Goal: Transaction & Acquisition: Purchase product/service

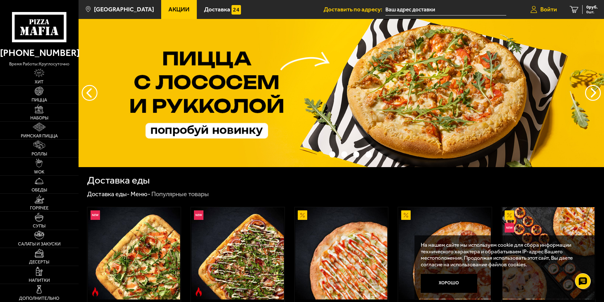
click at [546, 11] on span "Войти" at bounding box center [548, 9] width 17 height 6
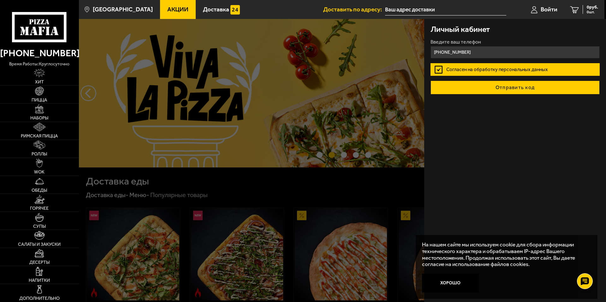
type input "[PHONE_NUMBER]"
click at [495, 88] on button "Отправить код" at bounding box center [514, 87] width 169 height 14
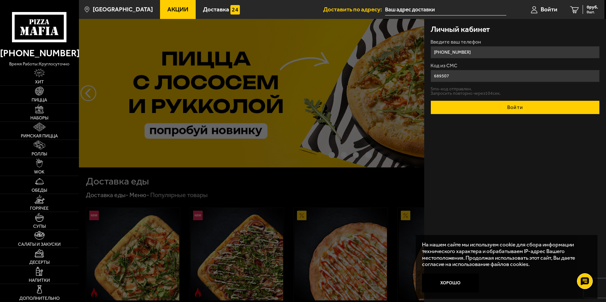
type input "689507"
click at [475, 105] on button "Войти" at bounding box center [514, 107] width 169 height 14
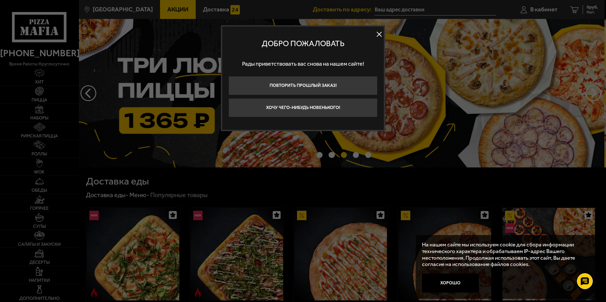
click at [379, 35] on button at bounding box center [378, 34] width 9 height 9
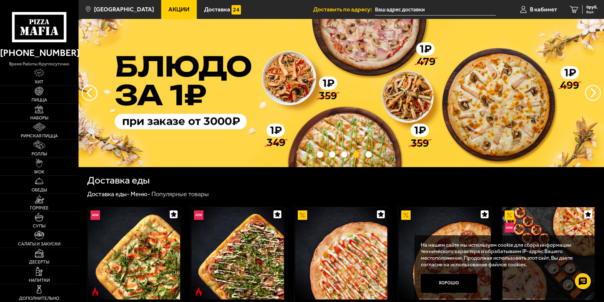
click at [394, 9] on input "text" at bounding box center [435, 10] width 121 height 12
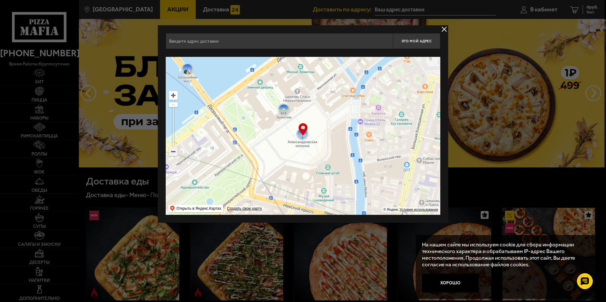
click at [175, 155] on ymaps at bounding box center [173, 151] width 8 height 8
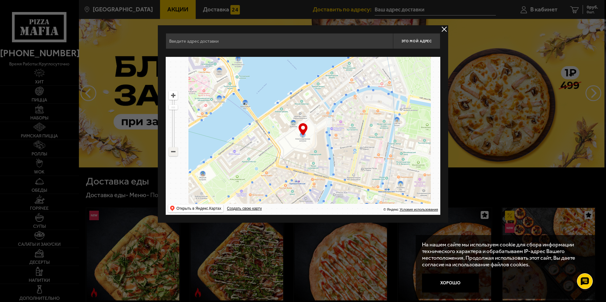
click at [174, 153] on ymaps at bounding box center [173, 151] width 8 height 8
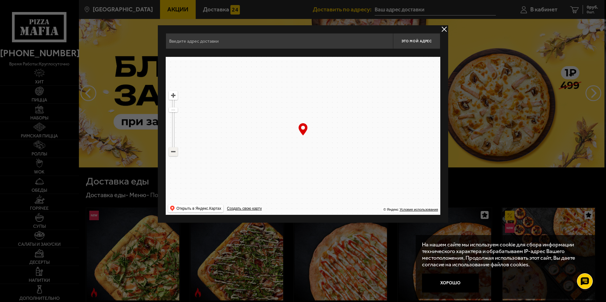
click at [174, 153] on ymaps at bounding box center [173, 151] width 8 height 8
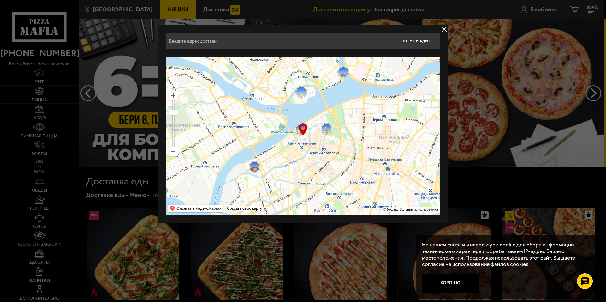
click at [174, 153] on ymaps at bounding box center [173, 151] width 8 height 8
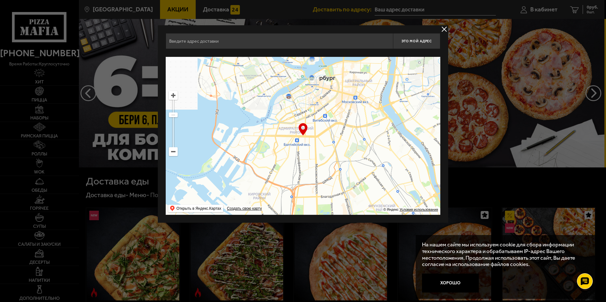
drag, startPoint x: 302, startPoint y: 148, endPoint x: 308, endPoint y: 110, distance: 38.3
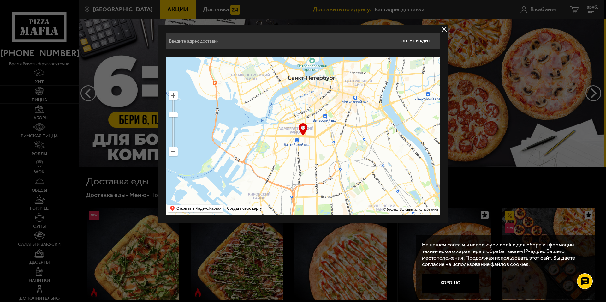
click at [308, 110] on ymaps at bounding box center [303, 136] width 274 height 158
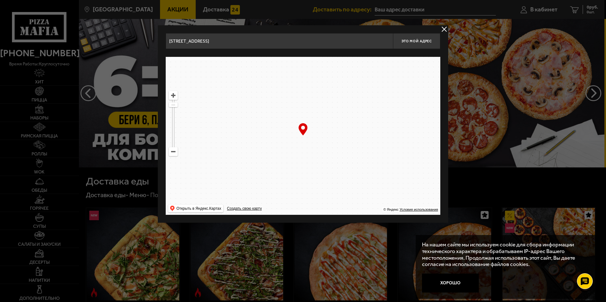
drag, startPoint x: 309, startPoint y: 188, endPoint x: 332, endPoint y: 125, distance: 67.0
click at [332, 125] on ymaps at bounding box center [303, 136] width 274 height 158
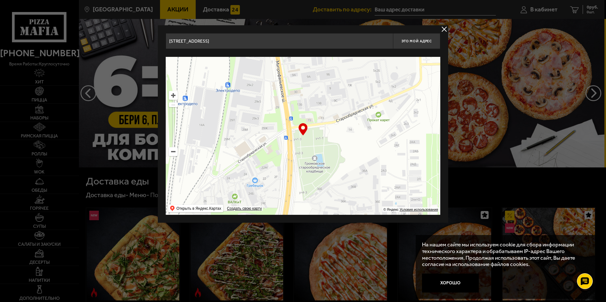
drag, startPoint x: 312, startPoint y: 152, endPoint x: 343, endPoint y: 113, distance: 49.6
click at [341, 116] on ymaps at bounding box center [303, 136] width 274 height 158
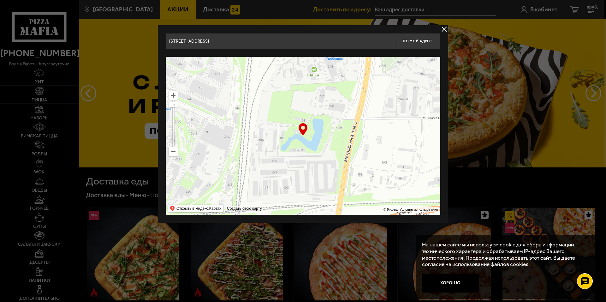
click at [173, 154] on ymaps at bounding box center [173, 151] width 8 height 8
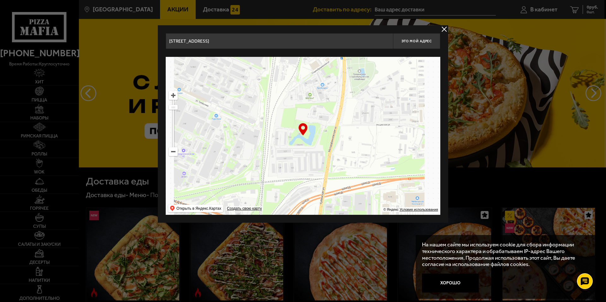
click at [173, 154] on ymaps at bounding box center [173, 151] width 8 height 8
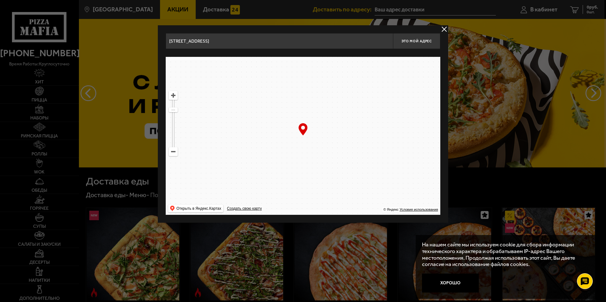
click at [173, 154] on ymaps at bounding box center [173, 151] width 8 height 8
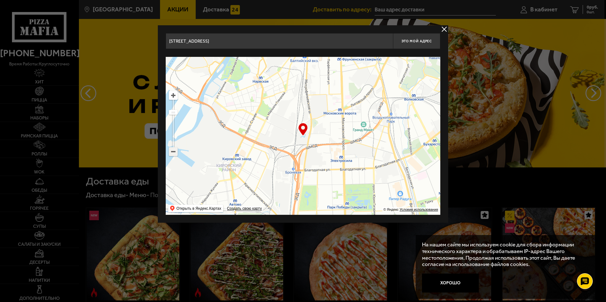
click at [173, 154] on ymaps at bounding box center [173, 151] width 8 height 8
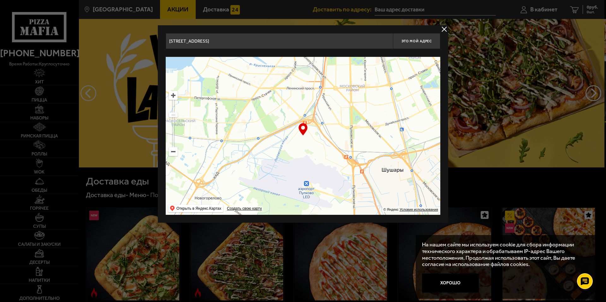
drag, startPoint x: 269, startPoint y: 183, endPoint x: 300, endPoint y: 55, distance: 131.6
click at [300, 55] on div "[STREET_ADDRESS] Это мой адрес Найдите адрес перетащив карту … © Яндекс Условия…" at bounding box center [303, 123] width 274 height 181
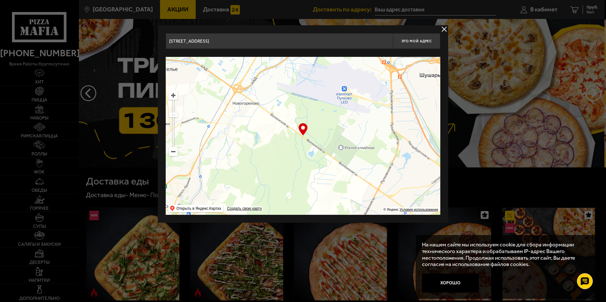
drag, startPoint x: 315, startPoint y: 191, endPoint x: 344, endPoint y: 150, distance: 49.7
click at [346, 150] on ymaps at bounding box center [303, 136] width 274 height 158
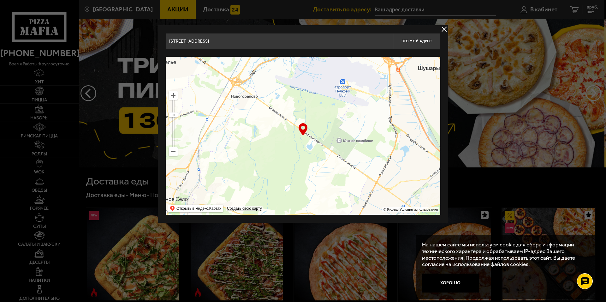
click at [173, 96] on ymaps at bounding box center [173, 95] width 8 height 8
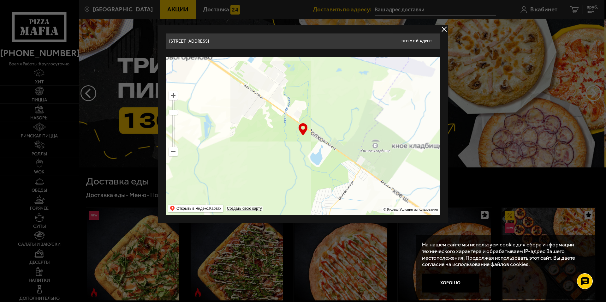
click at [173, 96] on ymaps at bounding box center [173, 95] width 8 height 8
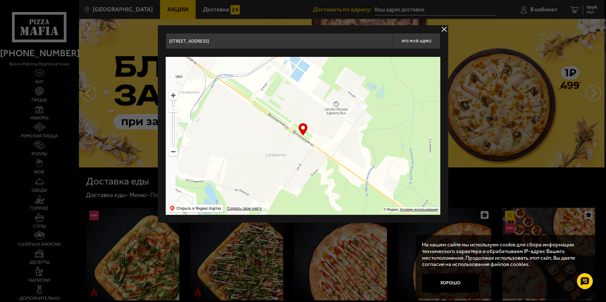
drag, startPoint x: 264, startPoint y: 112, endPoint x: 360, endPoint y: 202, distance: 131.7
click at [362, 203] on ymaps at bounding box center [303, 136] width 274 height 158
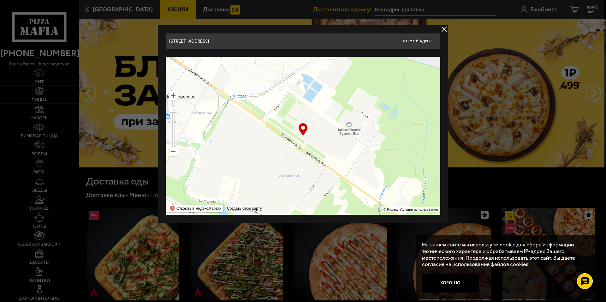
drag, startPoint x: 292, startPoint y: 145, endPoint x: 284, endPoint y: 152, distance: 10.5
click at [284, 152] on ymaps at bounding box center [303, 136] width 274 height 158
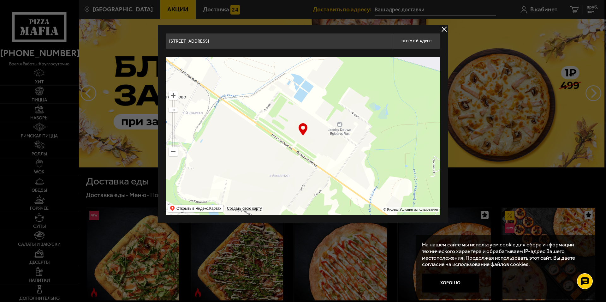
click at [172, 95] on ymaps at bounding box center [173, 95] width 8 height 8
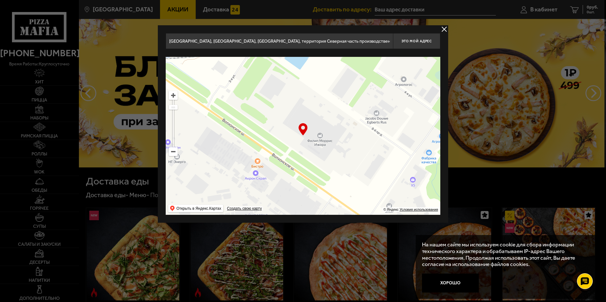
click at [172, 95] on ymaps at bounding box center [173, 95] width 8 height 8
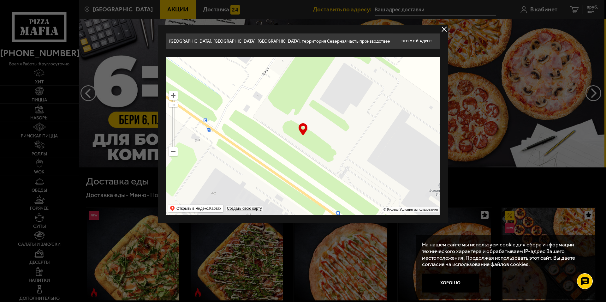
drag, startPoint x: 281, startPoint y: 147, endPoint x: 393, endPoint y: 217, distance: 132.2
click at [393, 217] on div "[GEOGRAPHIC_DATA], [GEOGRAPHIC_DATA], Виллозское городское [STREET_ADDRESS] Это…" at bounding box center [303, 123] width 290 height 197
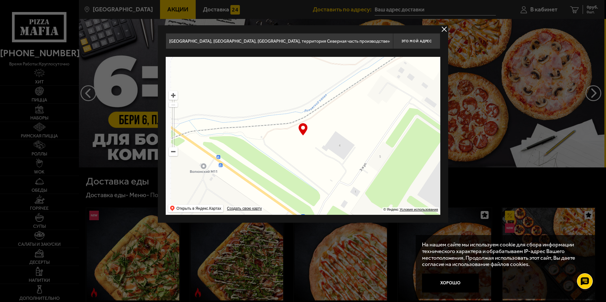
drag, startPoint x: 254, startPoint y: 146, endPoint x: 350, endPoint y: 195, distance: 106.9
click at [350, 195] on ymaps at bounding box center [303, 136] width 274 height 158
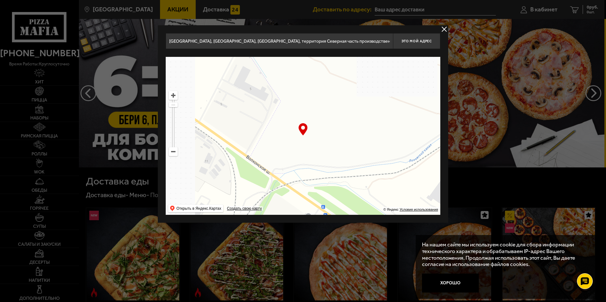
drag, startPoint x: 272, startPoint y: 162, endPoint x: 365, endPoint y: 196, distance: 98.8
click at [365, 196] on ymaps at bounding box center [303, 136] width 274 height 158
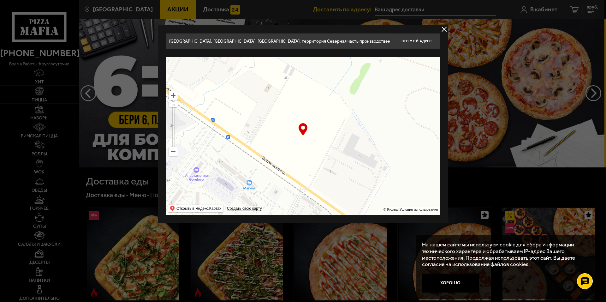
drag, startPoint x: 238, startPoint y: 151, endPoint x: 344, endPoint y: 217, distance: 125.1
click at [344, 217] on div "[GEOGRAPHIC_DATA], [GEOGRAPHIC_DATA], Виллозское городское [STREET_ADDRESS] Это…" at bounding box center [303, 123] width 290 height 197
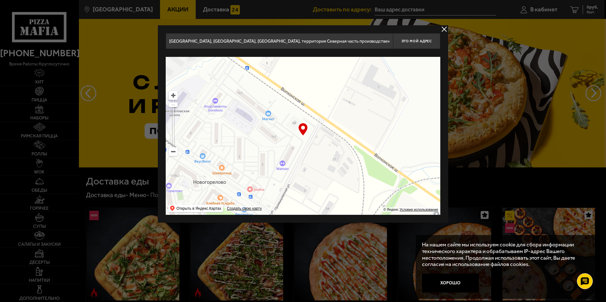
drag, startPoint x: 247, startPoint y: 138, endPoint x: 253, endPoint y: 54, distance: 84.5
click at [253, 54] on div "[GEOGRAPHIC_DATA], [GEOGRAPHIC_DATA], Виллозское городское [STREET_ADDRESS] Это…" at bounding box center [303, 123] width 274 height 181
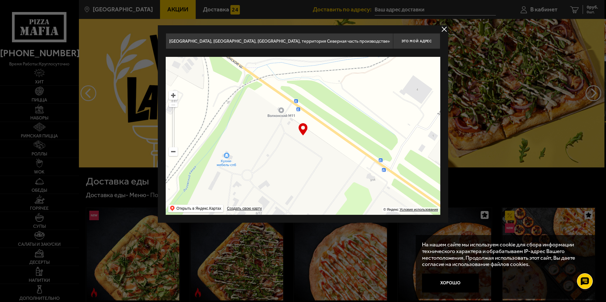
drag, startPoint x: 407, startPoint y: 168, endPoint x: 272, endPoint y: 97, distance: 152.9
click at [272, 97] on ymaps at bounding box center [303, 136] width 274 height 158
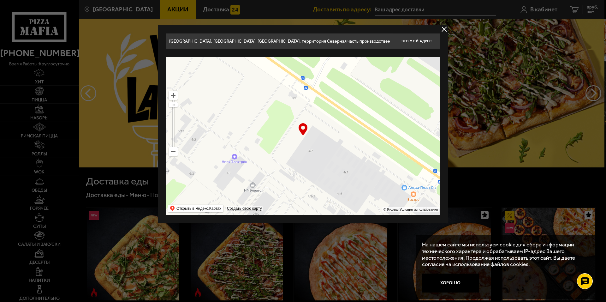
drag, startPoint x: 347, startPoint y: 168, endPoint x: 285, endPoint y: 90, distance: 99.5
click at [285, 90] on ymaps at bounding box center [303, 136] width 274 height 158
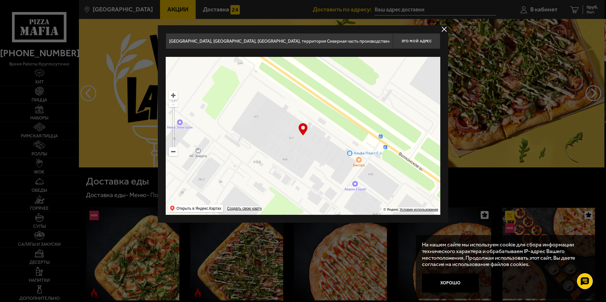
type input "[GEOGRAPHIC_DATA], [STREET_ADDRESS]"
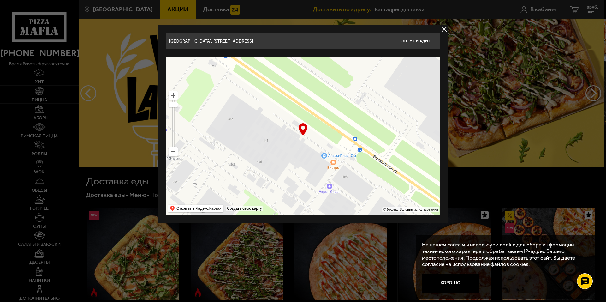
drag, startPoint x: 342, startPoint y: 152, endPoint x: 316, endPoint y: 155, distance: 25.4
click at [316, 155] on ymaps at bounding box center [303, 136] width 274 height 158
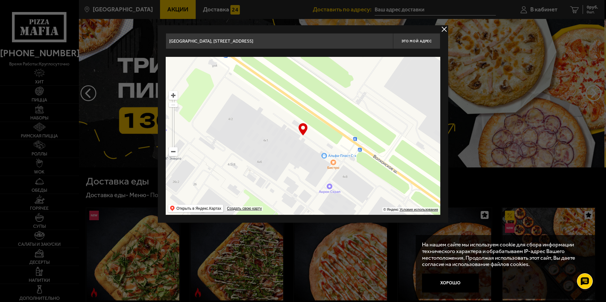
click at [175, 96] on ymaps at bounding box center [173, 95] width 8 height 8
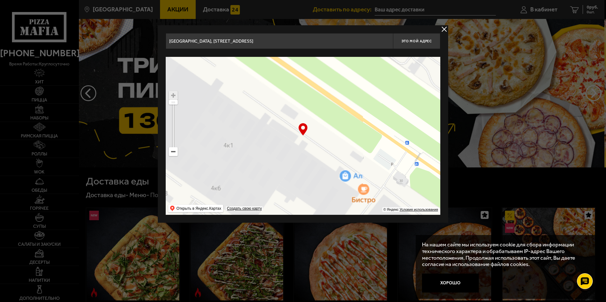
click at [175, 96] on ymaps at bounding box center [173, 95] width 8 height 8
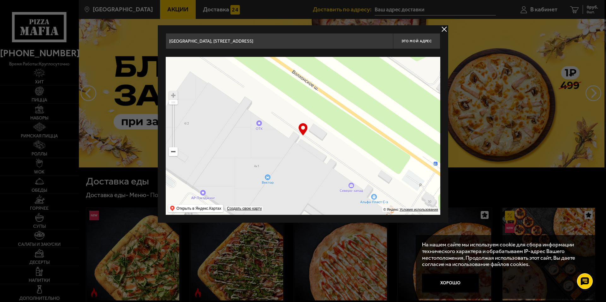
drag, startPoint x: 280, startPoint y: 138, endPoint x: 309, endPoint y: 159, distance: 35.2
click at [309, 159] on ymaps at bounding box center [303, 136] width 274 height 158
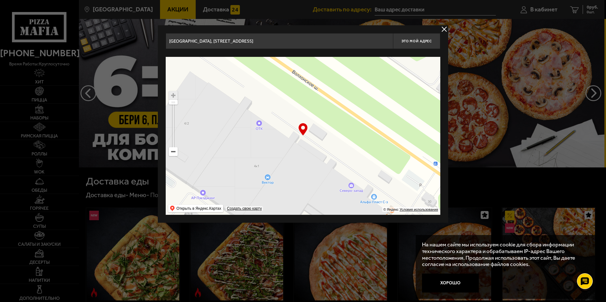
click at [360, 42] on input "[GEOGRAPHIC_DATA], [STREET_ADDRESS]" at bounding box center [279, 41] width 227 height 16
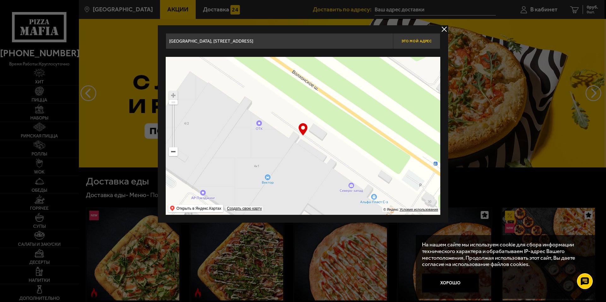
click at [416, 43] on span "Это мой адрес" at bounding box center [416, 41] width 30 height 4
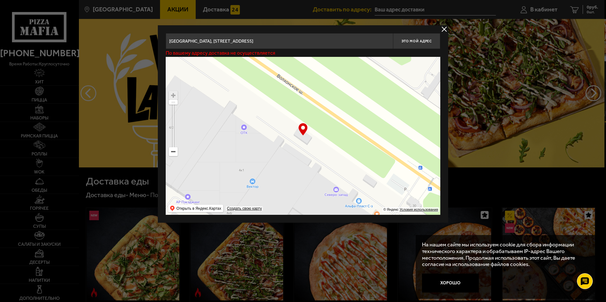
drag, startPoint x: 287, startPoint y: 167, endPoint x: 271, endPoint y: 171, distance: 16.4
click at [271, 171] on ymaps at bounding box center [303, 136] width 274 height 158
click at [412, 41] on span "Это мой адрес" at bounding box center [416, 41] width 30 height 4
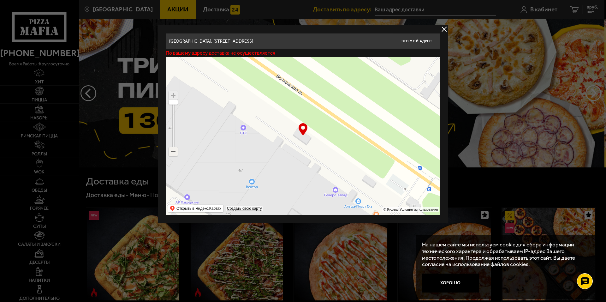
click at [173, 152] on ymaps at bounding box center [173, 151] width 8 height 8
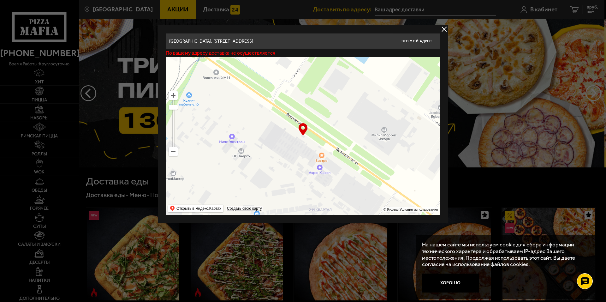
click at [444, 30] on button "delivery type" at bounding box center [444, 29] width 8 height 8
